Goal: Information Seeking & Learning: Learn about a topic

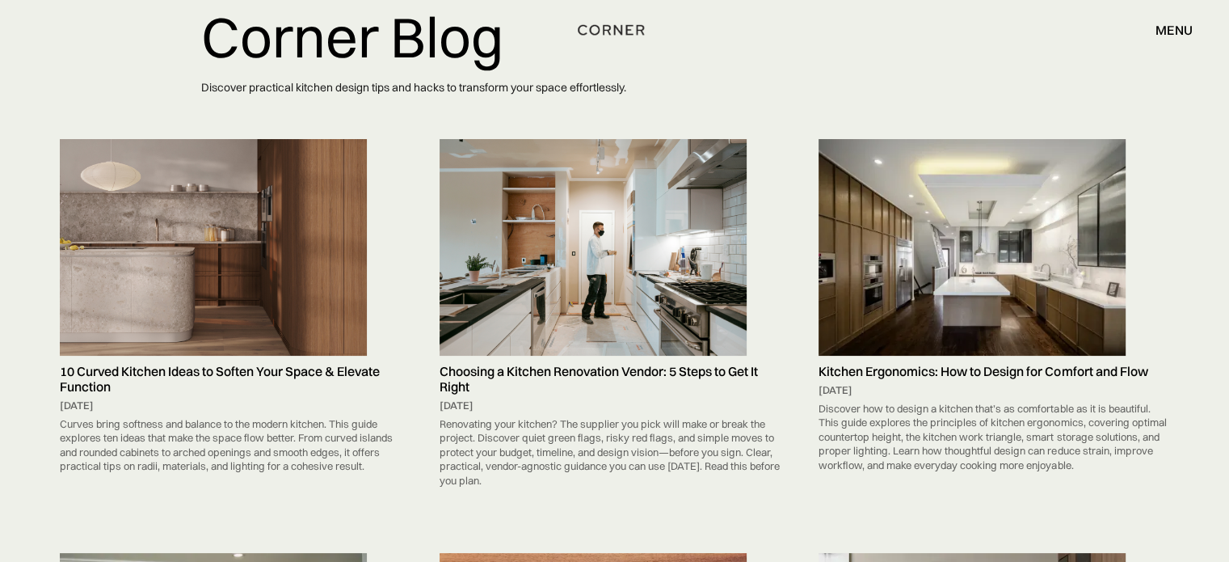
scroll to position [107, 0]
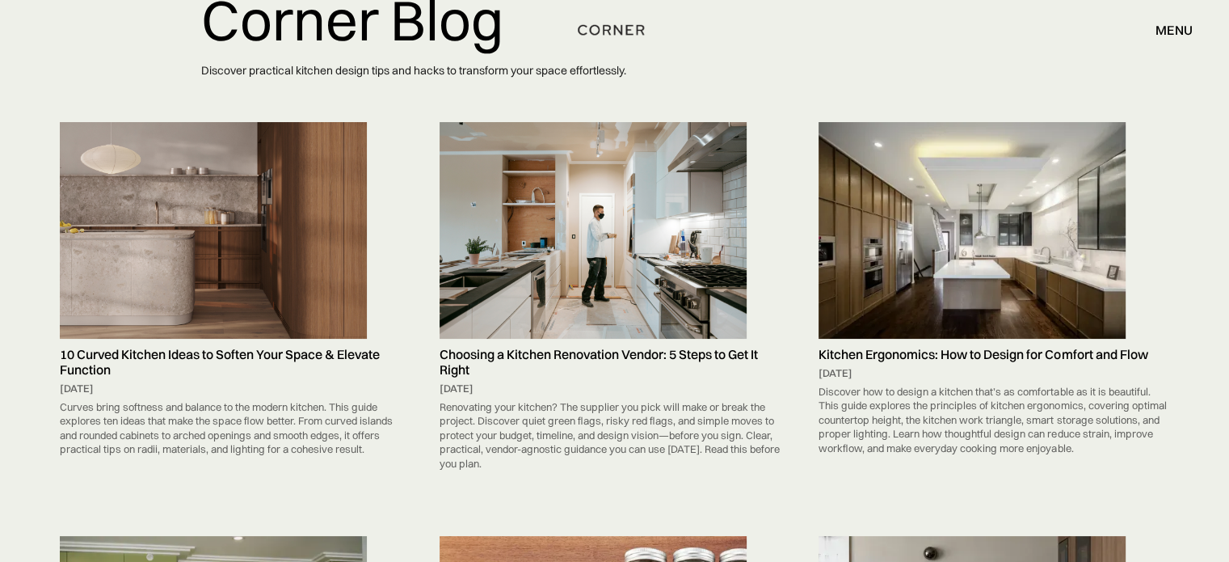
click at [221, 258] on img at bounding box center [213, 230] width 307 height 216
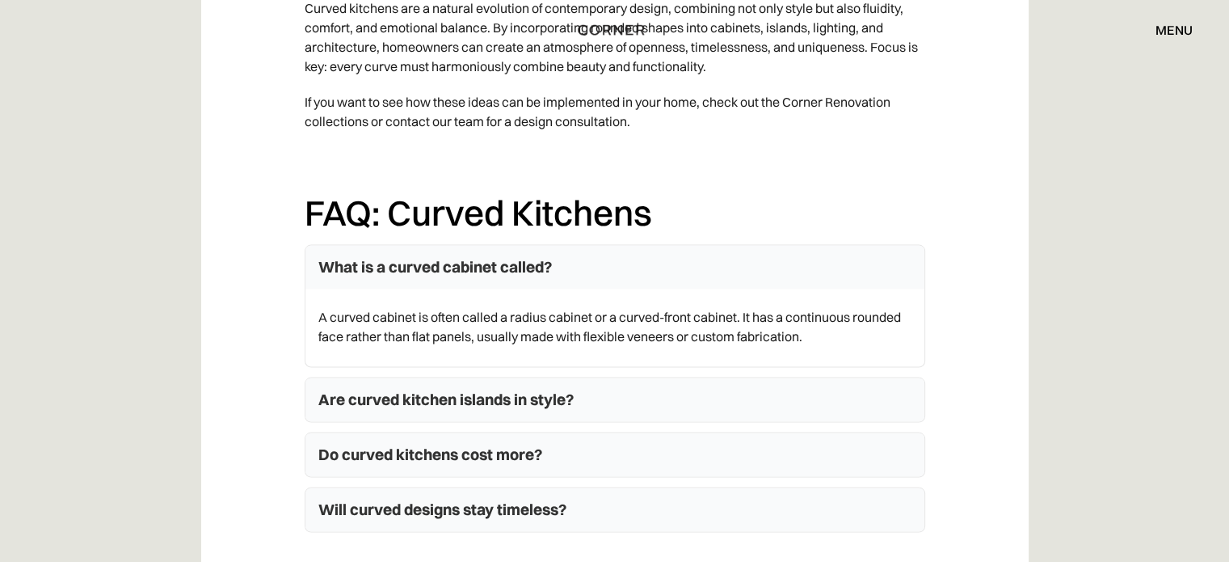
scroll to position [9270, 0]
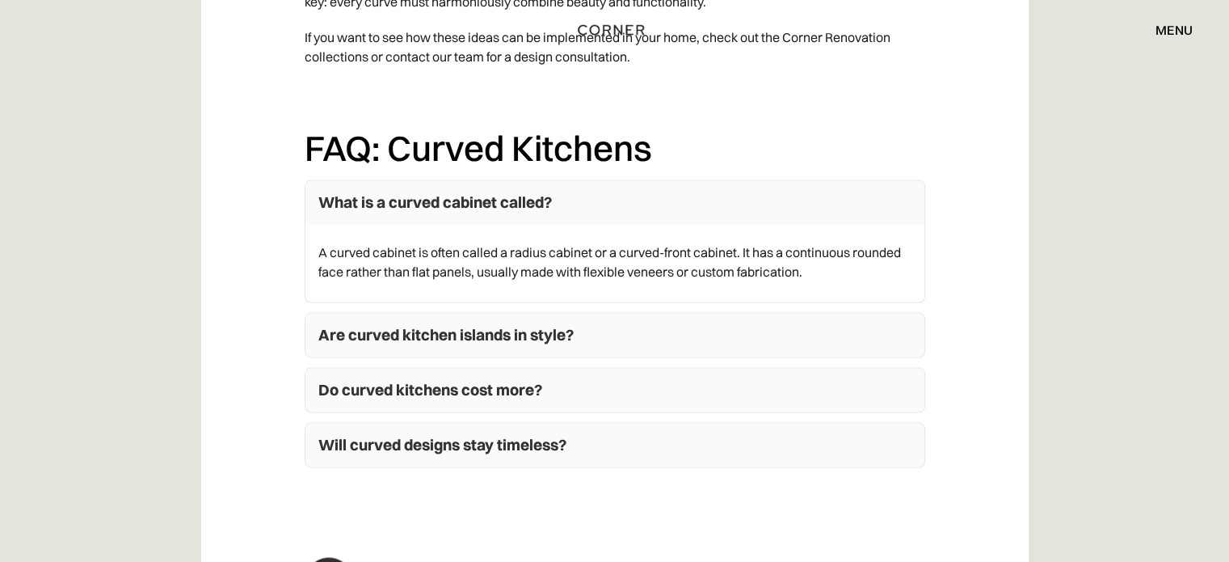
click at [425, 314] on summary "Are curved kitchen islands in style?" at bounding box center [614, 336] width 619 height 44
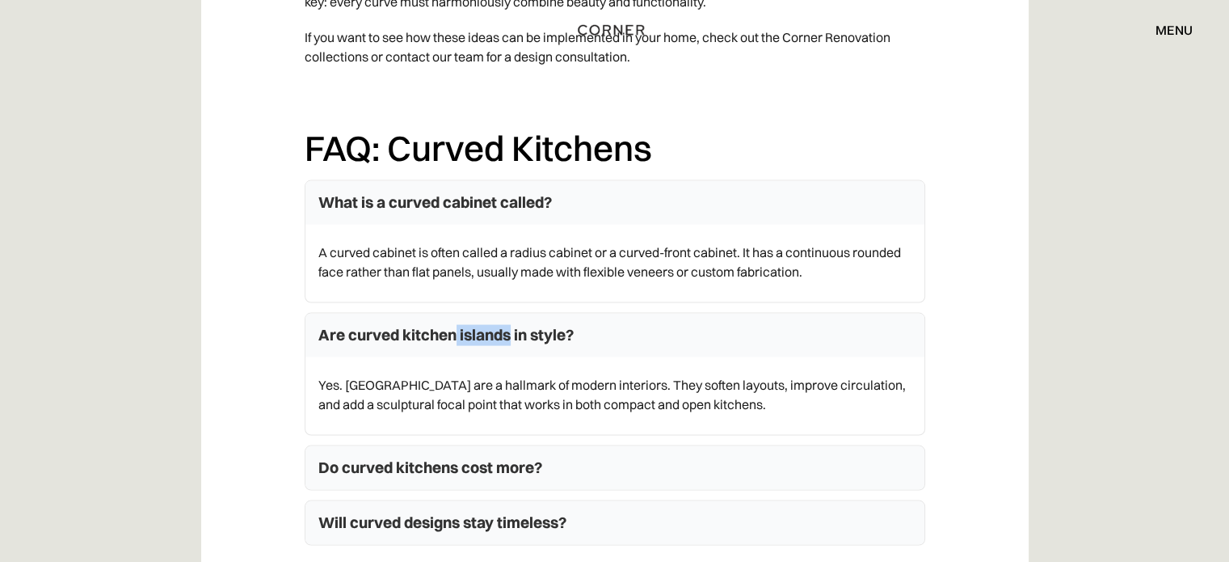
click at [425, 314] on summary "Are curved kitchen islands in style?" at bounding box center [614, 336] width 619 height 44
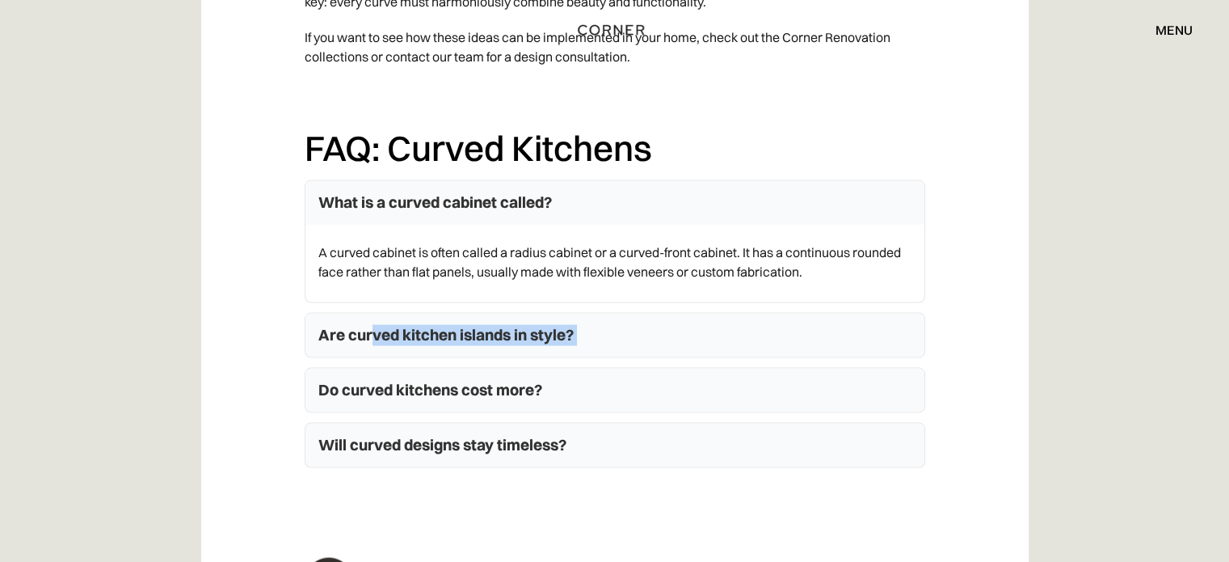
click at [425, 314] on summary "Are curved kitchen islands in style?" at bounding box center [614, 336] width 619 height 44
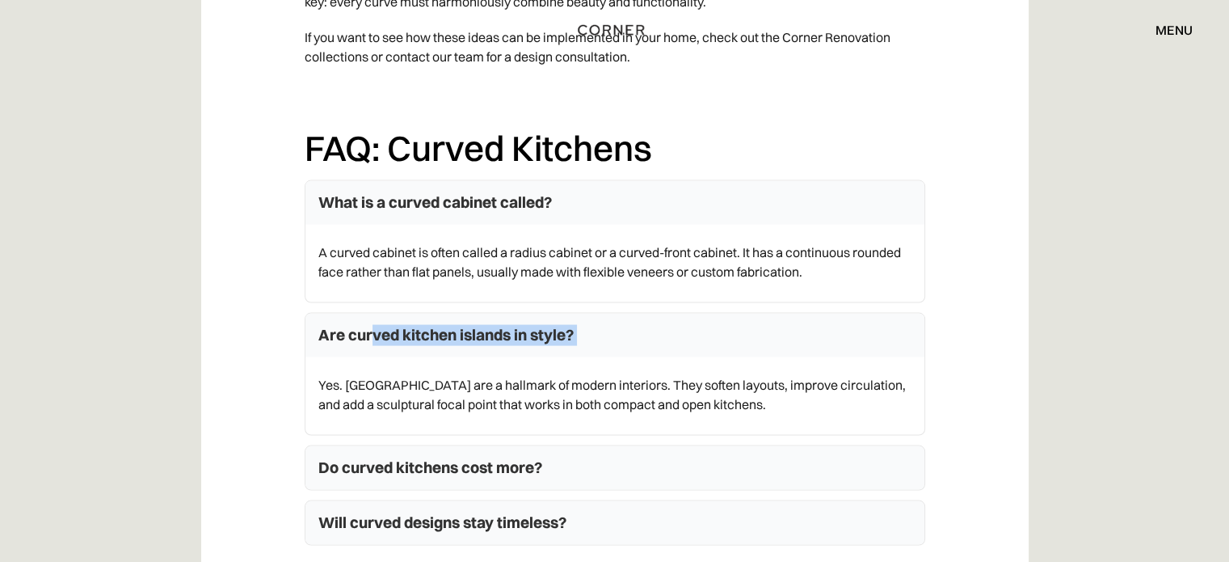
click at [425, 314] on summary "Are curved kitchen islands in style?" at bounding box center [614, 336] width 619 height 44
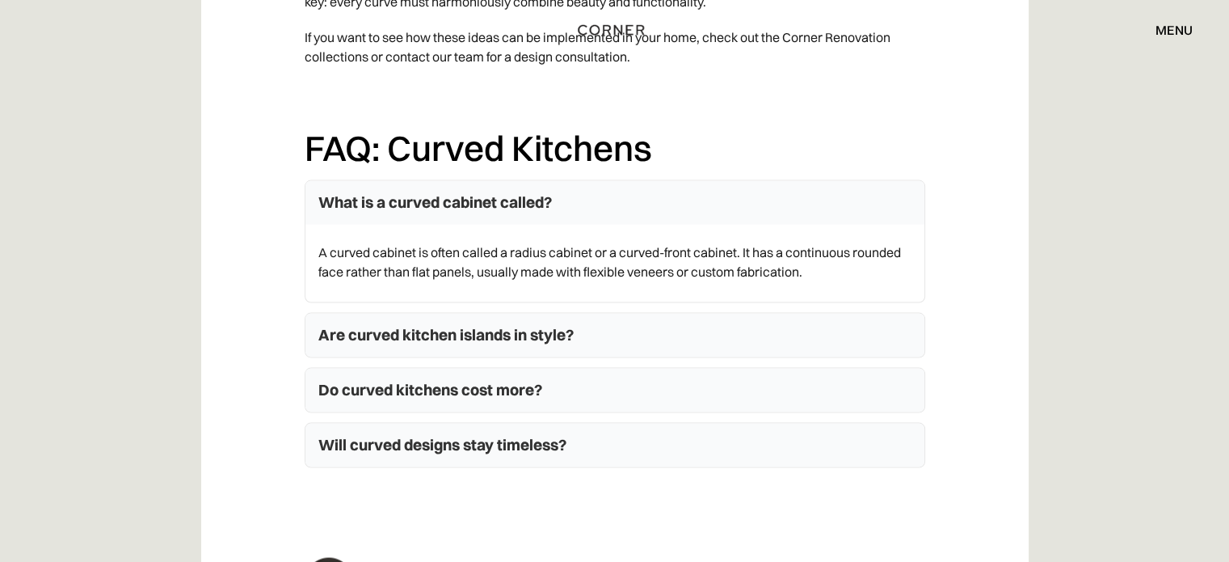
click at [409, 369] on summary "Do curved kitchens cost more?" at bounding box center [614, 391] width 619 height 44
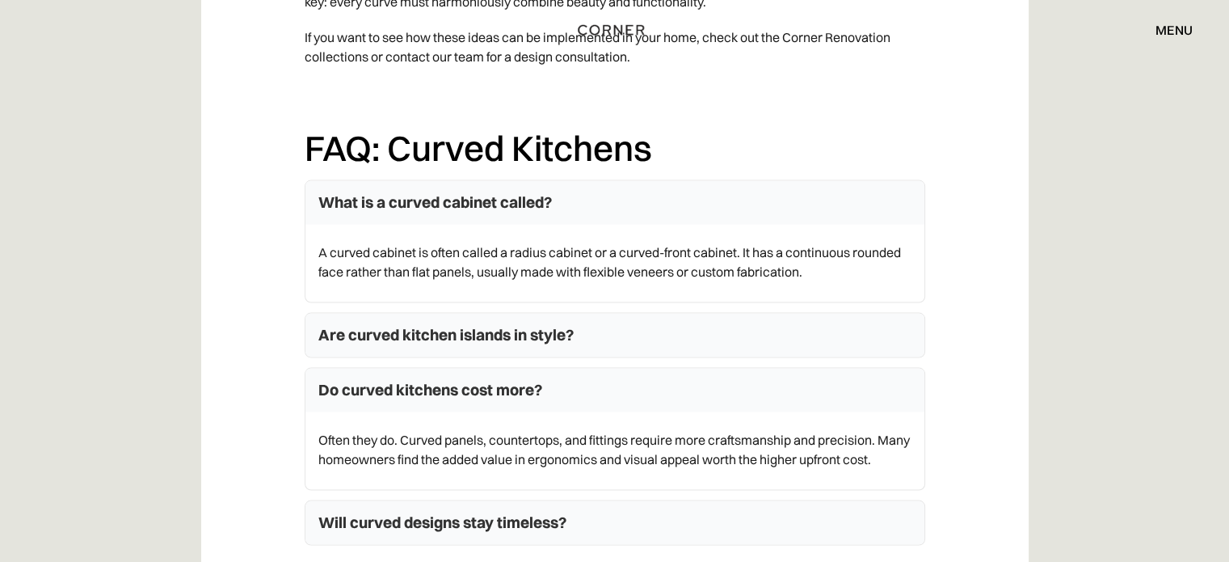
click at [405, 369] on summary "Do curved kitchens cost more?" at bounding box center [614, 391] width 619 height 44
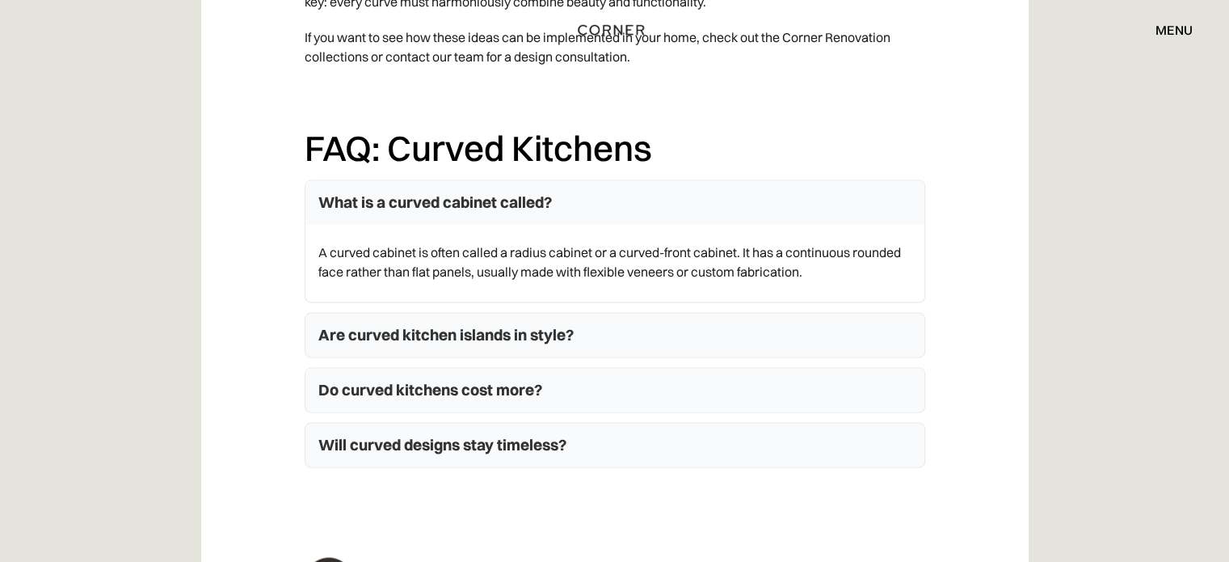
click at [381, 423] on summary "Will curved designs stay timeless?" at bounding box center [614, 445] width 619 height 44
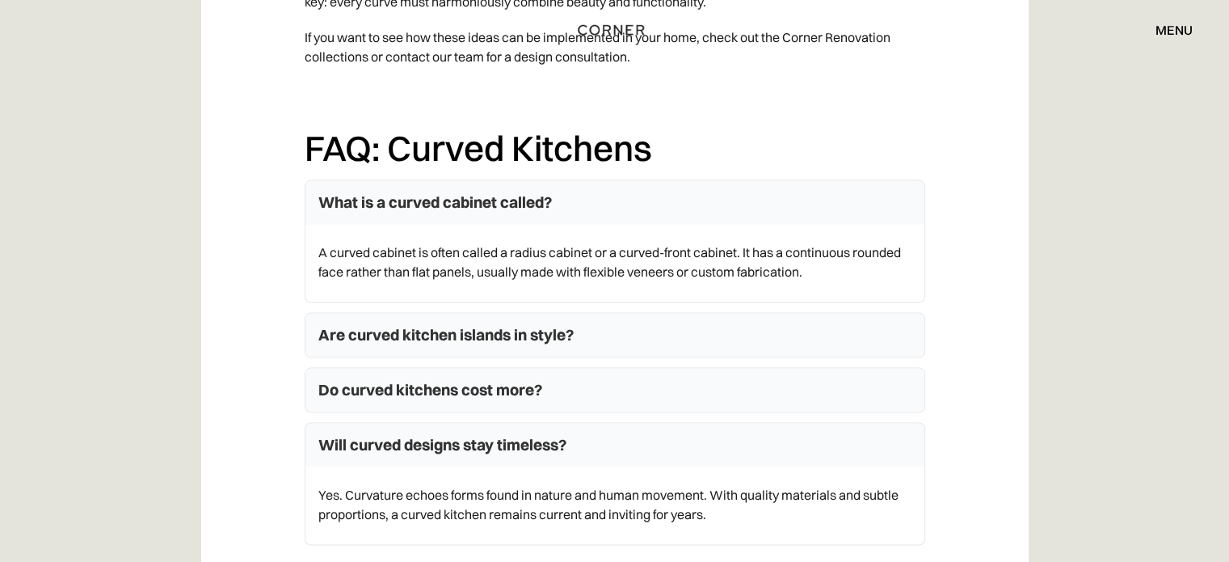
click at [381, 423] on summary "Will curved designs stay timeless?" at bounding box center [614, 445] width 619 height 44
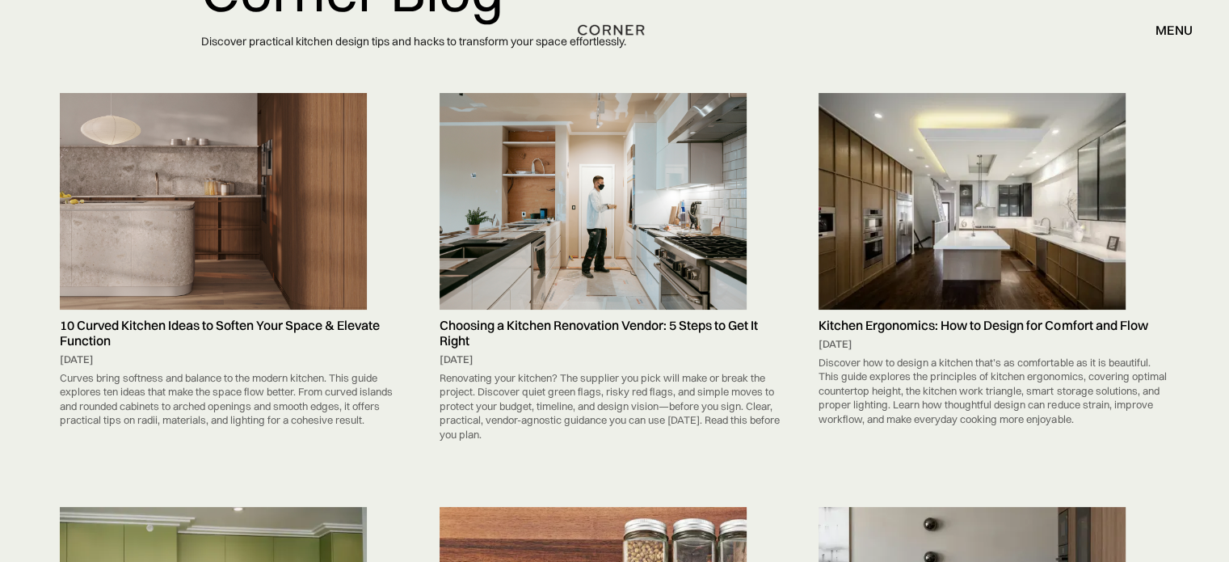
scroll to position [80, 0]
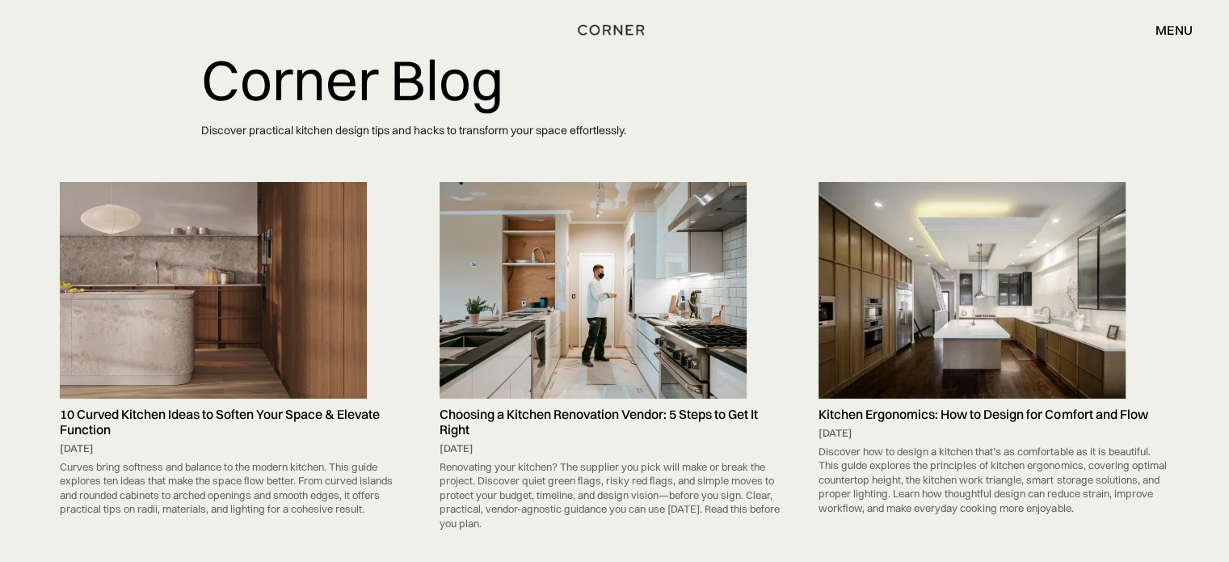
click at [233, 277] on img at bounding box center [213, 290] width 307 height 216
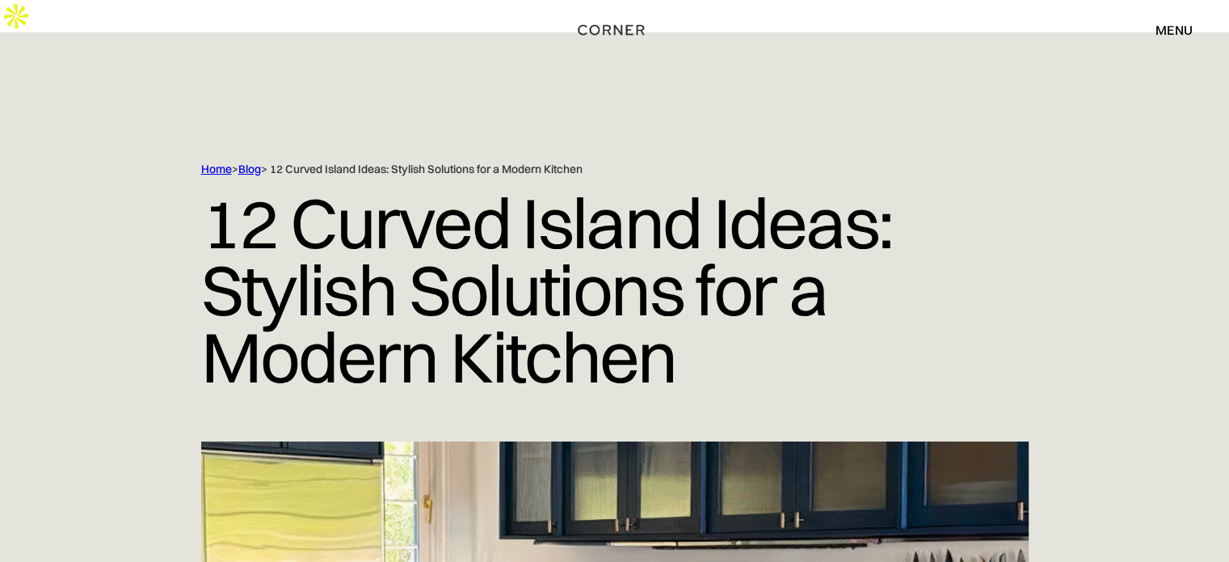
click at [246, 162] on link "Blog" at bounding box center [249, 169] width 23 height 15
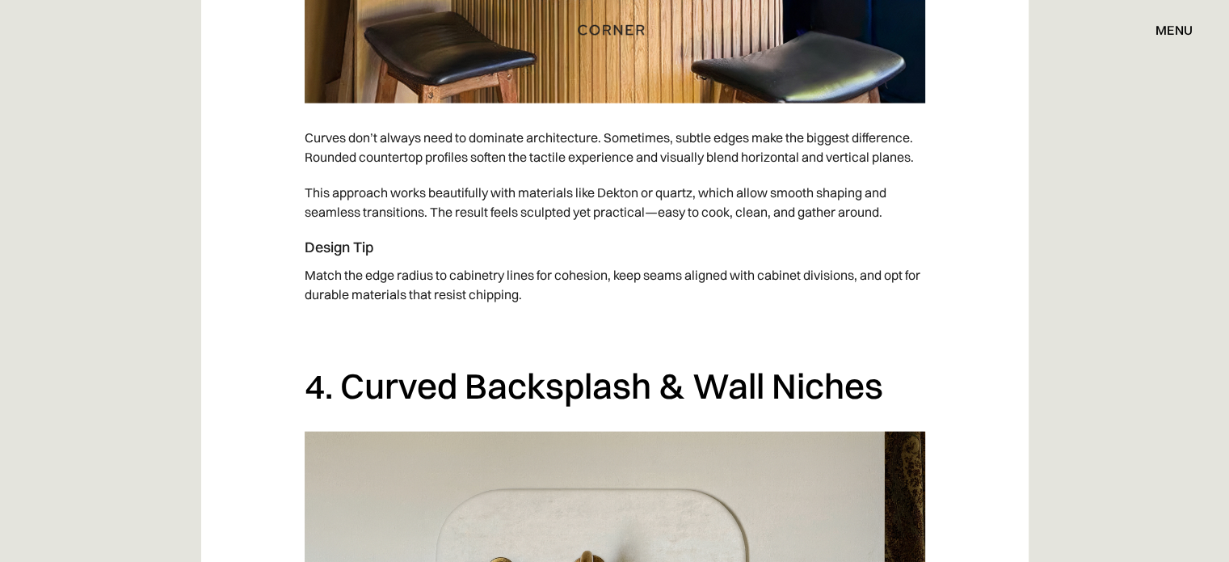
scroll to position [3369, 0]
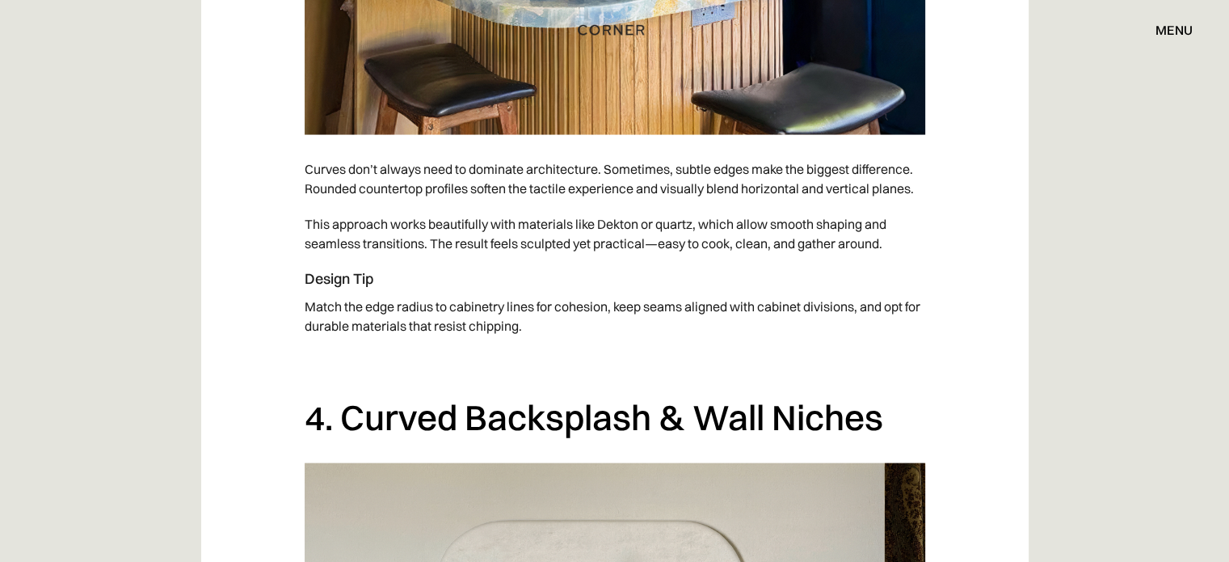
drag, startPoint x: 1240, startPoint y: 36, endPoint x: 1208, endPoint y: 291, distance: 256.6
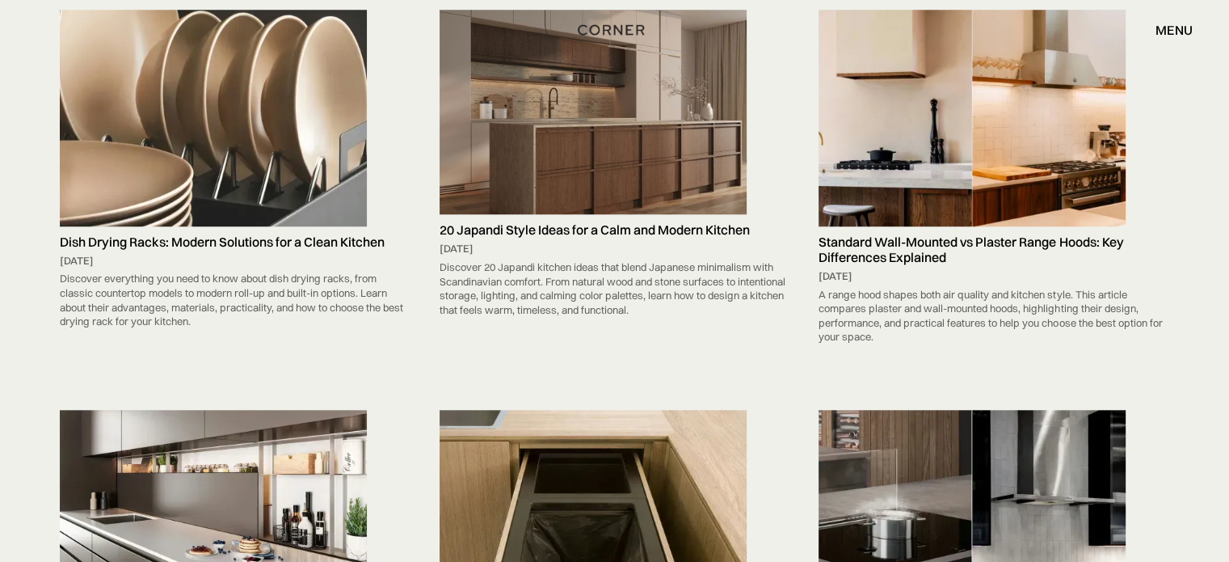
scroll to position [2234, 0]
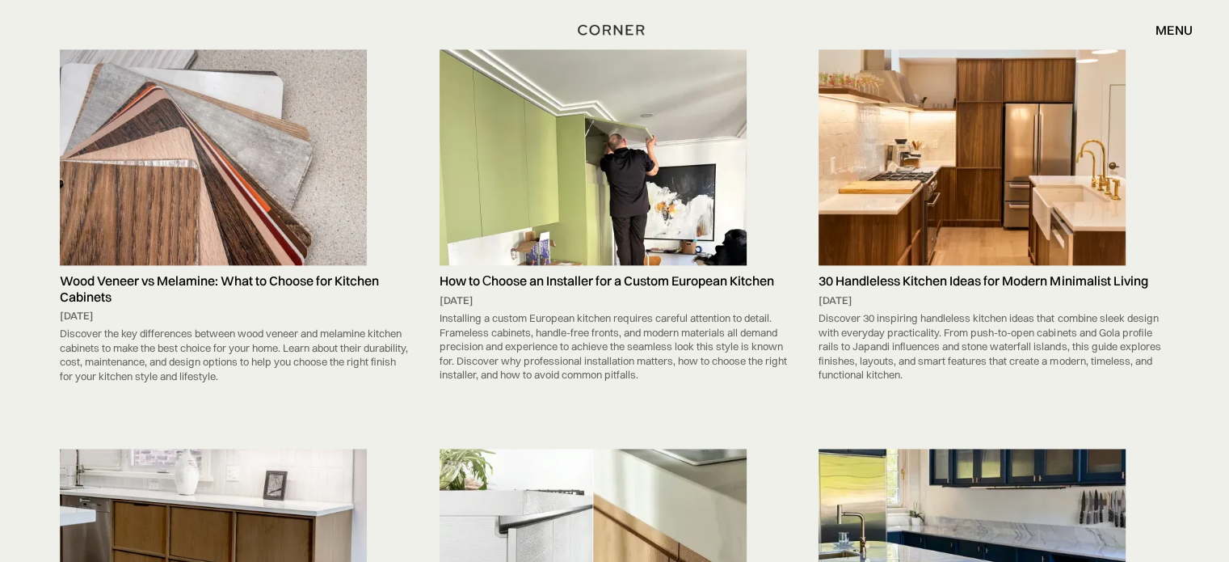
click at [203, 159] on img at bounding box center [213, 157] width 307 height 217
